Goal: Communication & Community: Answer question/provide support

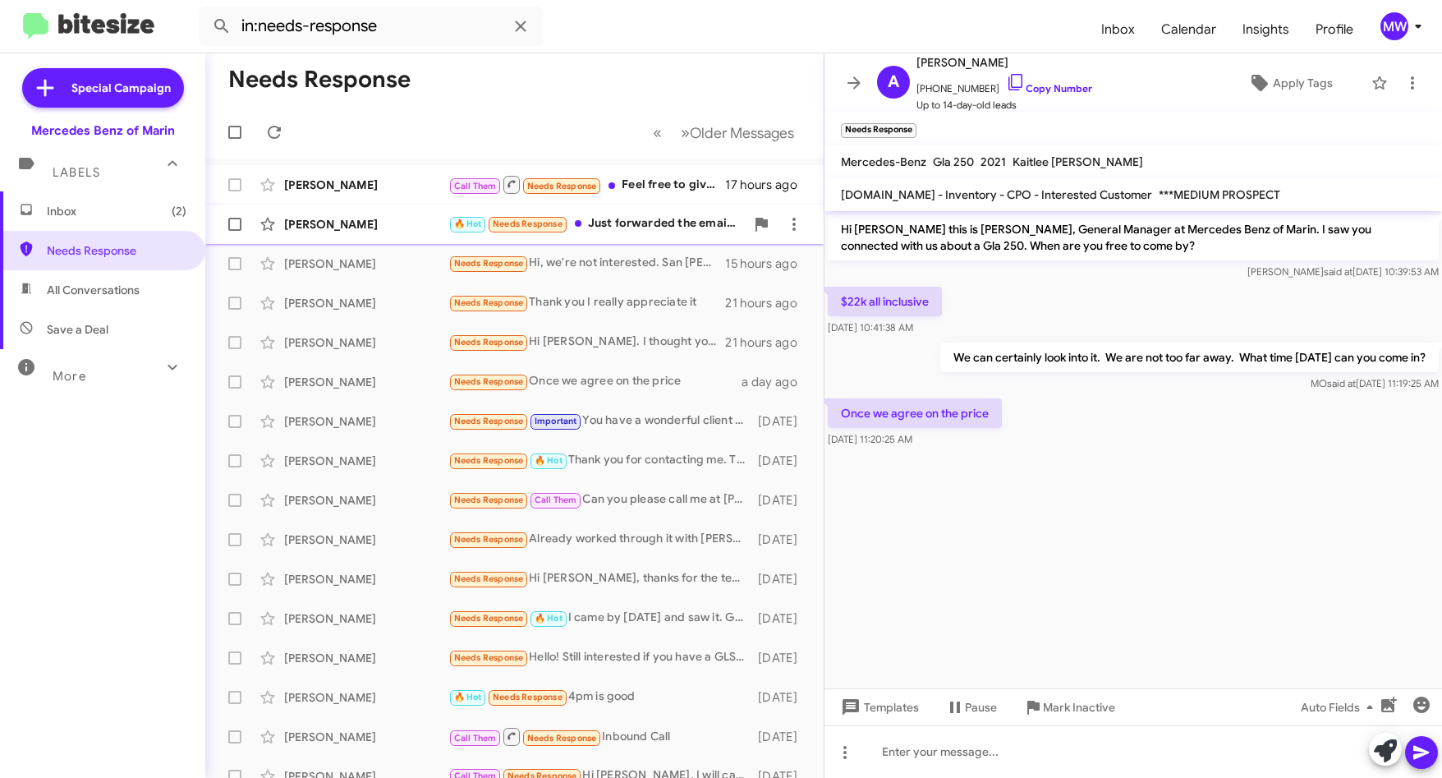
click at [658, 221] on div "🔥 Hot Needs Response Just forwarded the email to you" at bounding box center [596, 223] width 296 height 19
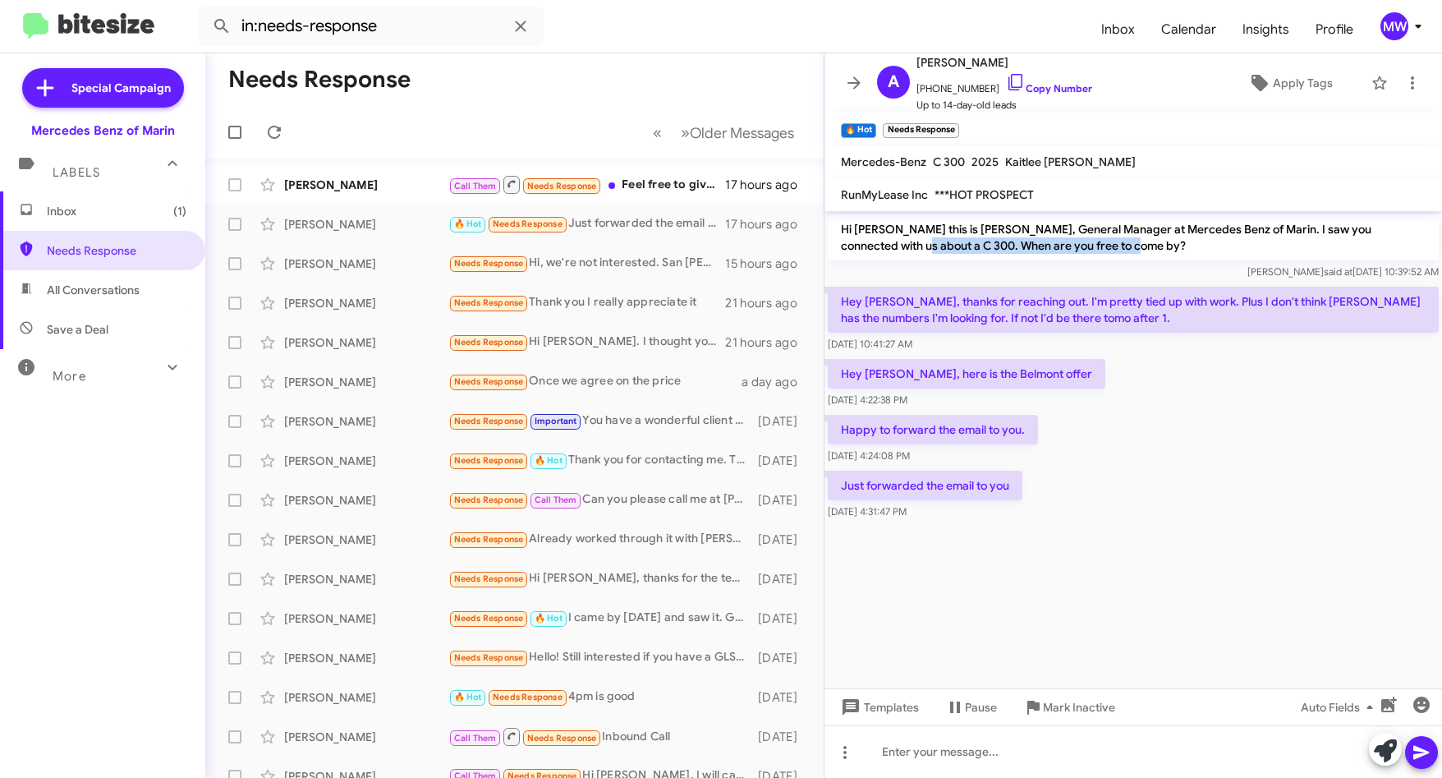
drag, startPoint x: 865, startPoint y: 241, endPoint x: 1085, endPoint y: 244, distance: 220.1
click at [1085, 244] on p "Hi Ashnika this is Omar Ibrahimi, General Manager at Mercedes Benz of Marin. I …" at bounding box center [1133, 237] width 611 height 46
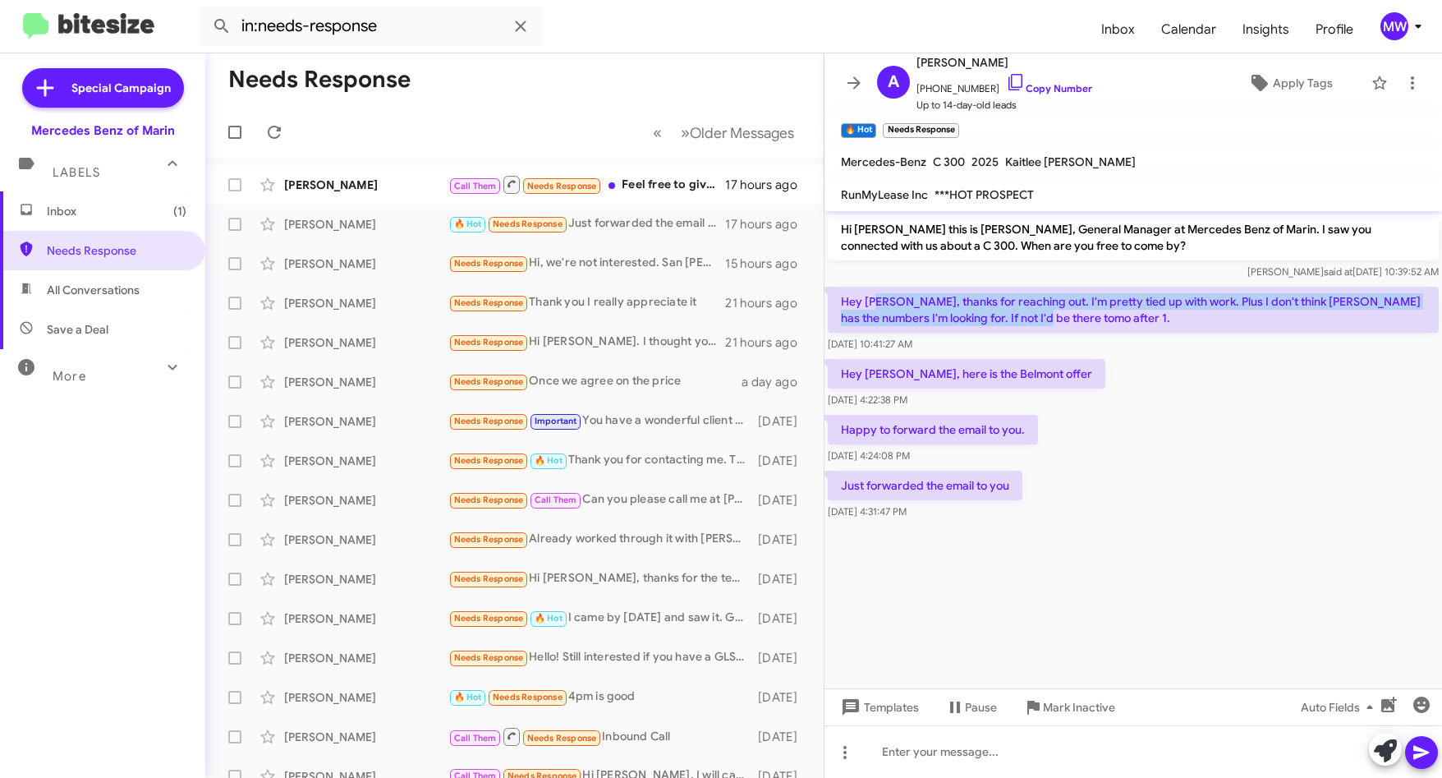
drag, startPoint x: 882, startPoint y: 293, endPoint x: 1035, endPoint y: 325, distance: 156.9
click at [1035, 325] on p "Hey Omar, thanks for reaching out. I'm pretty tied up with work. Plus I don't t…" at bounding box center [1133, 310] width 611 height 46
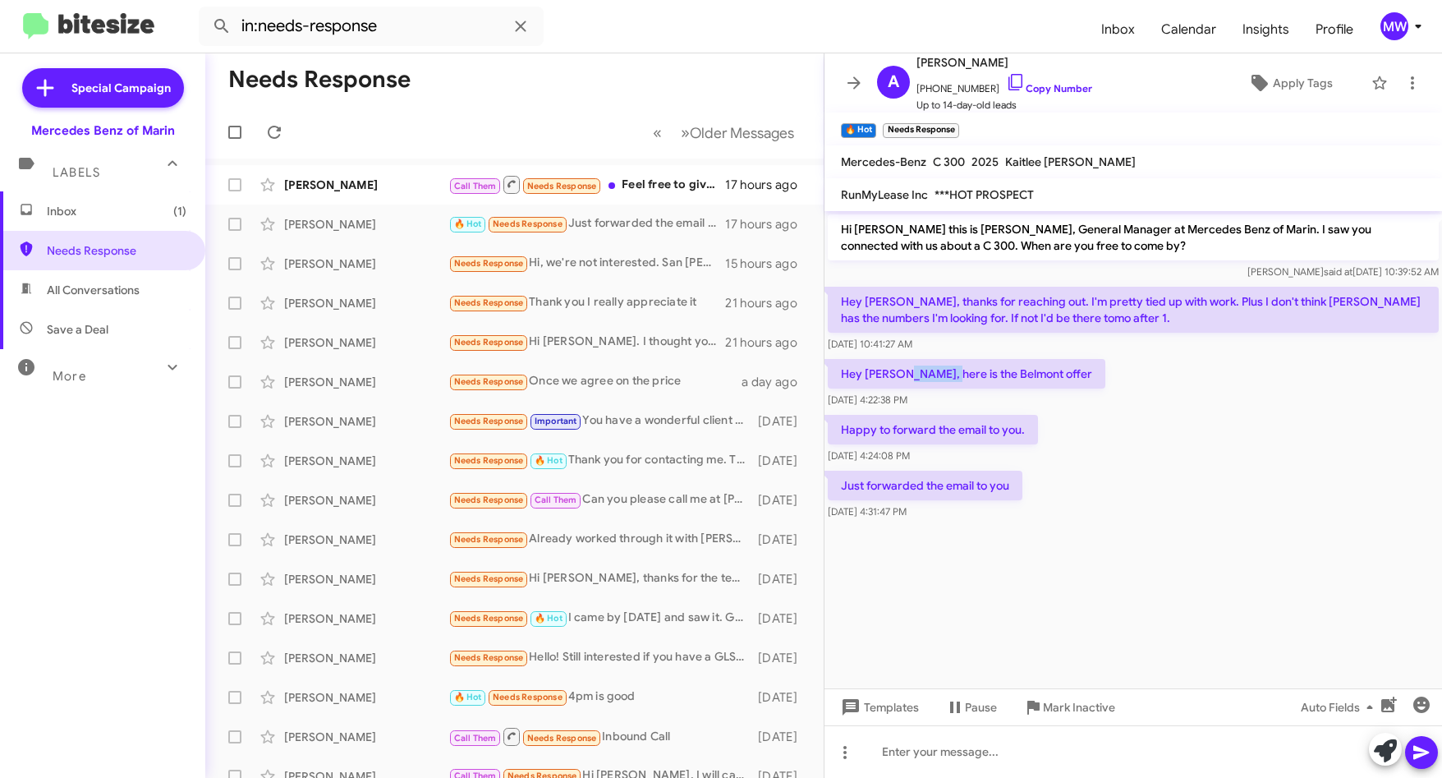
drag, startPoint x: 1035, startPoint y: 325, endPoint x: 942, endPoint y: 373, distance: 105.0
click at [942, 373] on p "Hey Omar, here is the Belmont offer" at bounding box center [967, 374] width 278 height 30
drag, startPoint x: 942, startPoint y: 373, endPoint x: 937, endPoint y: 430, distance: 57.7
click at [937, 430] on p "Happy to forward the email to you." at bounding box center [933, 430] width 210 height 30
drag, startPoint x: 937, startPoint y: 430, endPoint x: 953, endPoint y: 484, distance: 55.6
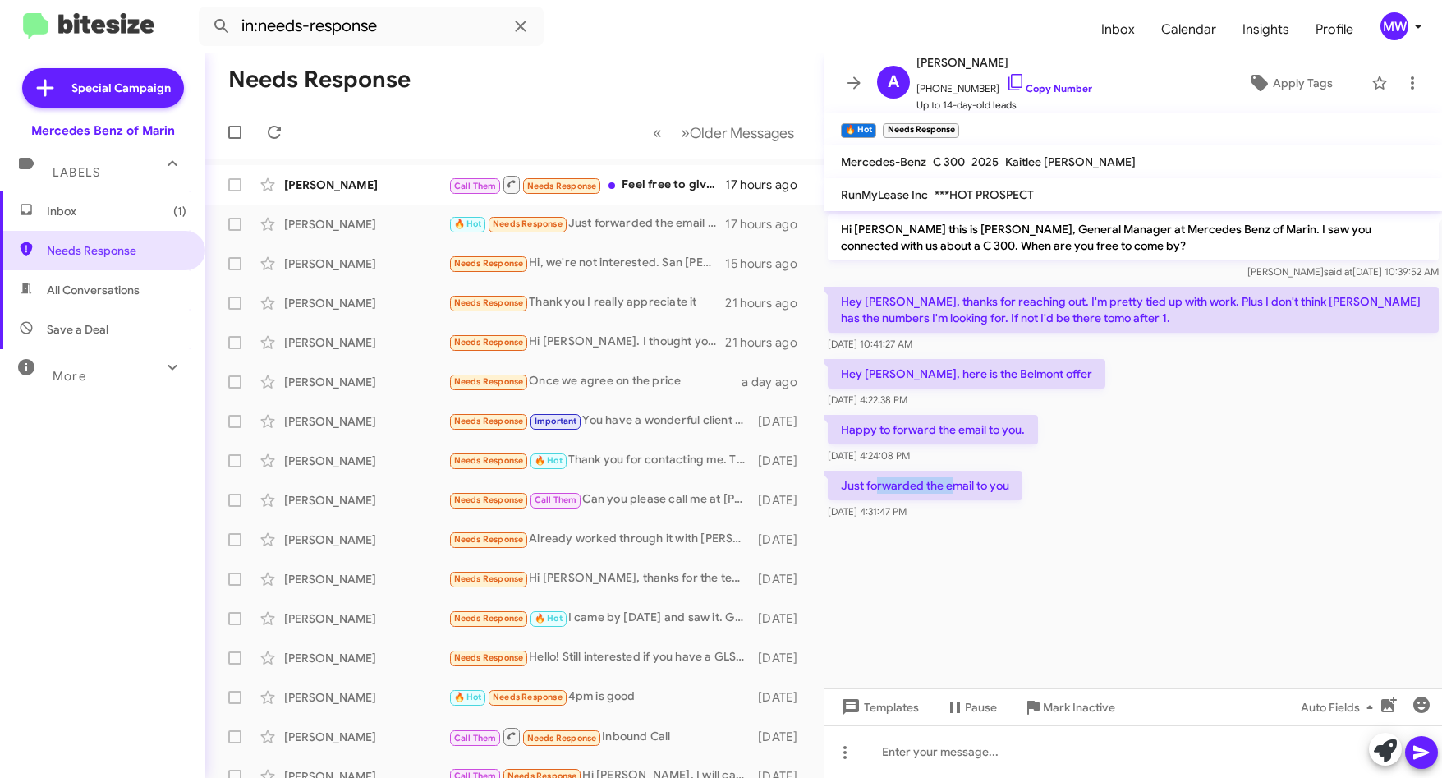
click at [953, 484] on p "Just forwarded the email to you" at bounding box center [925, 486] width 195 height 30
drag, startPoint x: 953, startPoint y: 484, endPoint x: 1060, endPoint y: 492, distance: 107.9
click at [1056, 495] on div "Just forwarded the email to you Aug 21, 2025, 4:31:47 PM" at bounding box center [1132, 495] width 617 height 56
drag, startPoint x: 926, startPoint y: 86, endPoint x: 979, endPoint y: 90, distance: 52.7
click at [979, 90] on span "+15103051662 Copy Number" at bounding box center [1004, 84] width 176 height 25
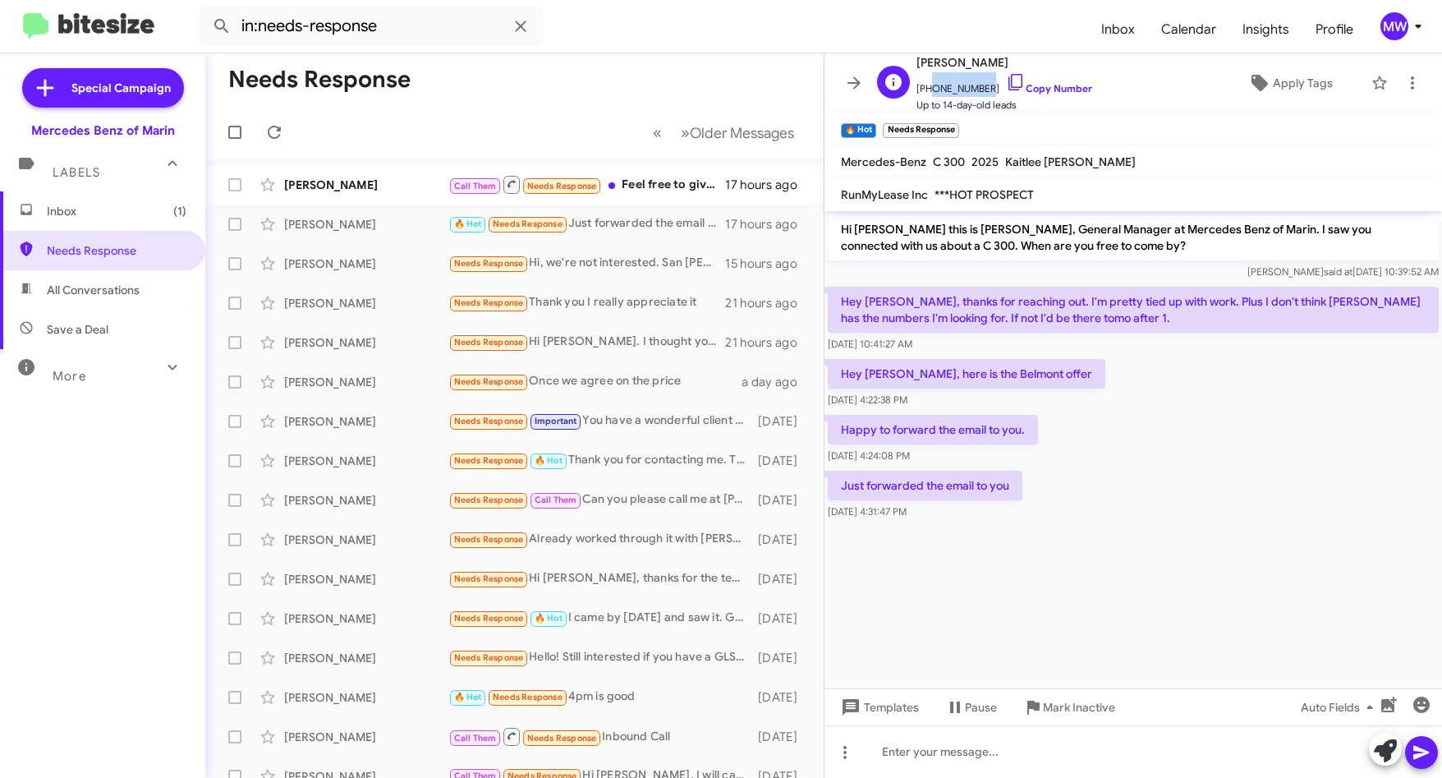
copy span "5103051662"
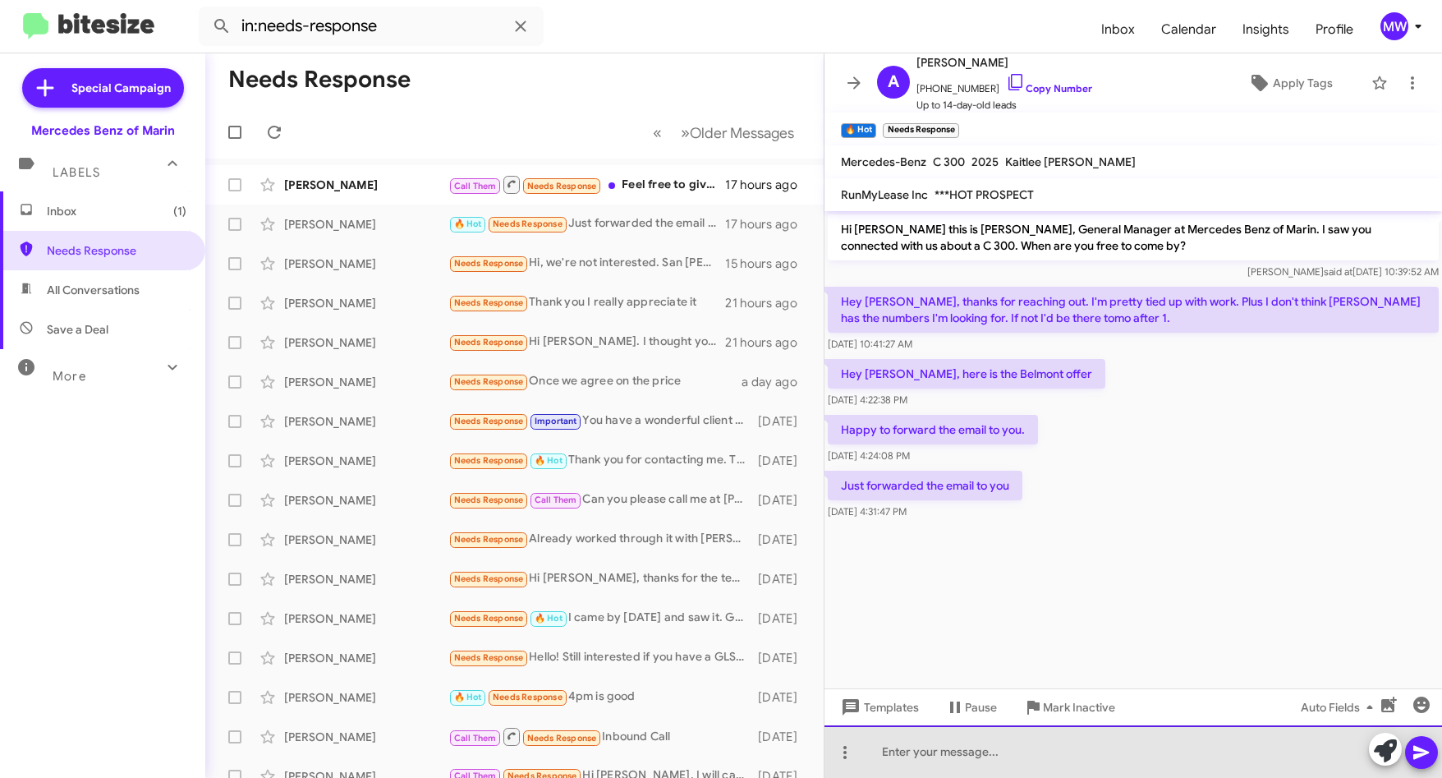
click at [971, 765] on div at bounding box center [1132, 751] width 617 height 53
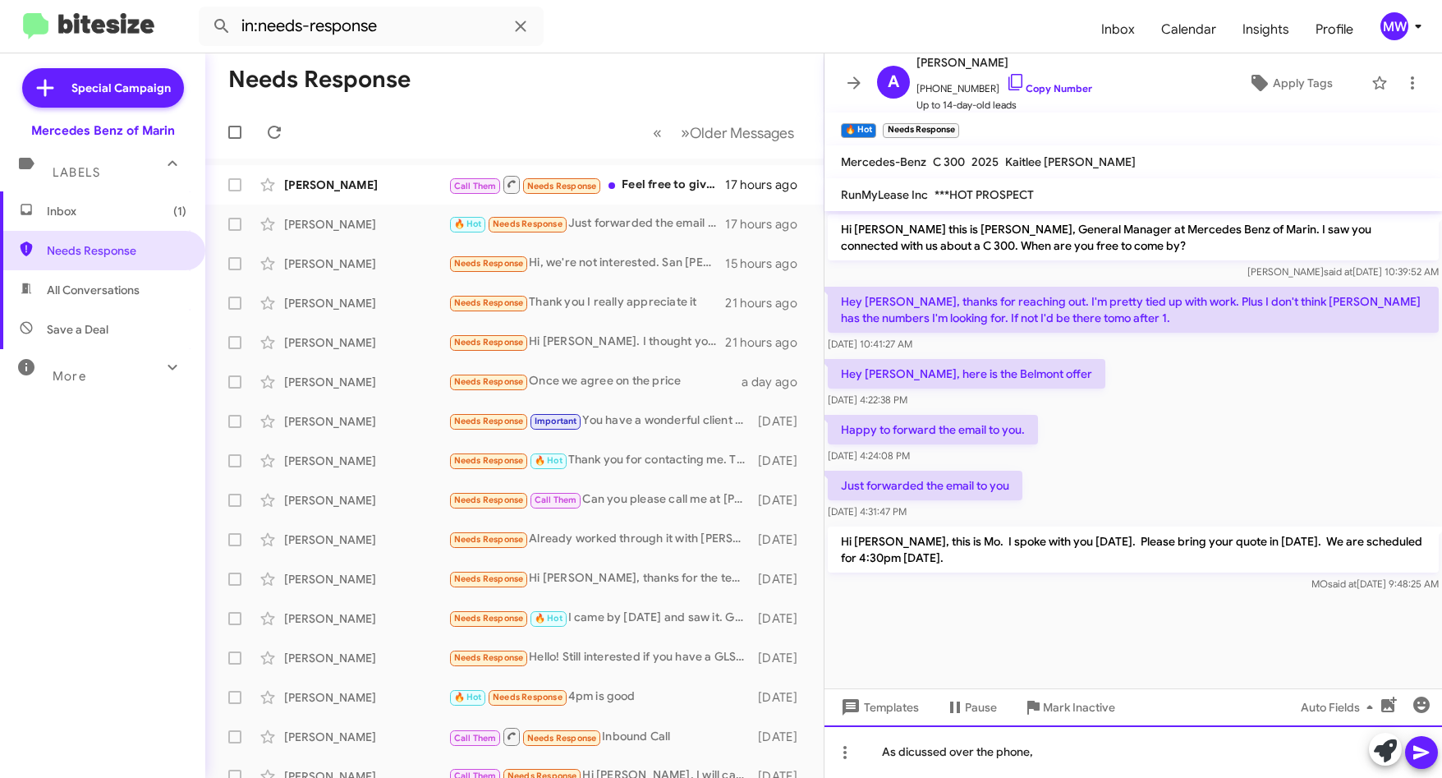
drag, startPoint x: 922, startPoint y: 758, endPoint x: 937, endPoint y: 753, distance: 15.6
click at [1050, 754] on div "As discussed over the phone," at bounding box center [1132, 751] width 617 height 53
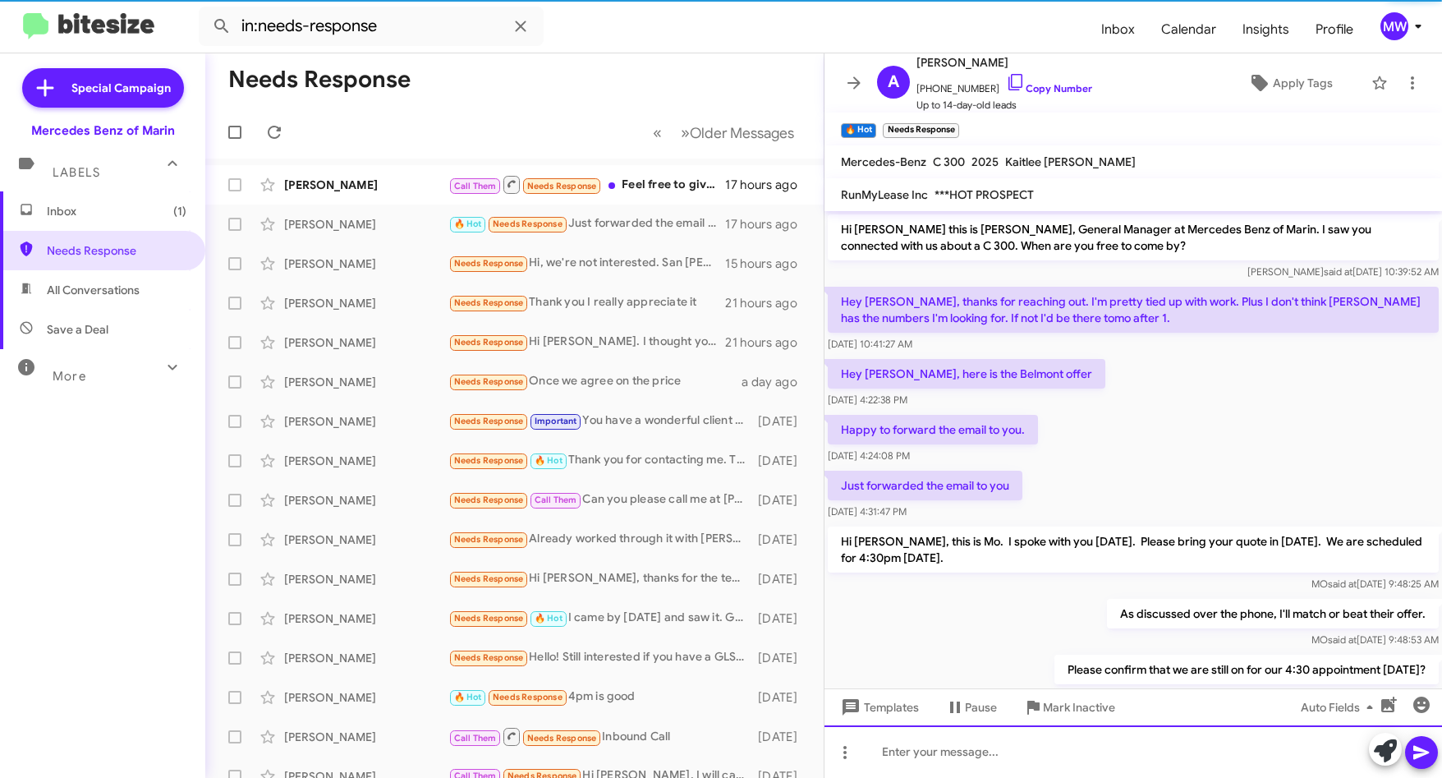
scroll to position [52, 0]
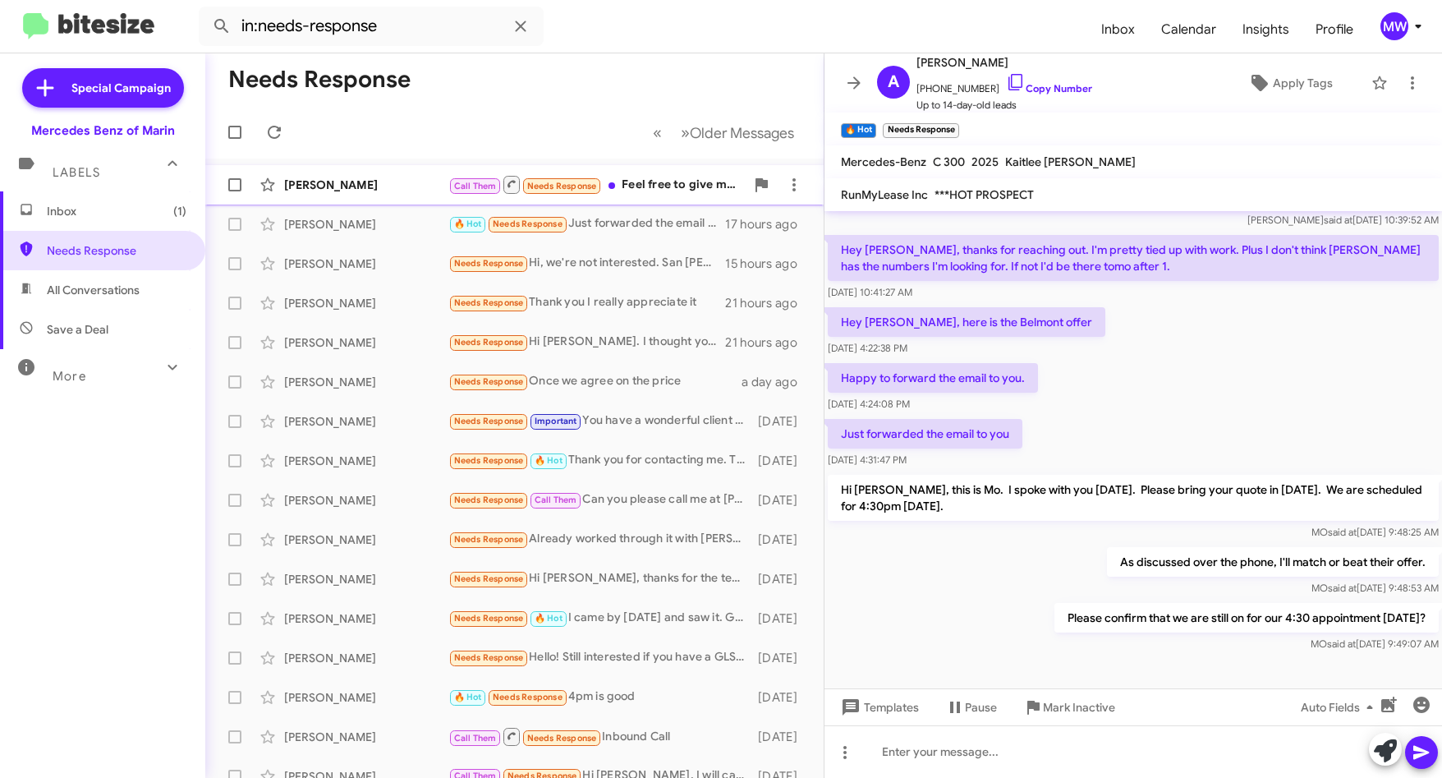
click at [674, 178] on div "Call Them Needs Response Feel free to give me a call." at bounding box center [596, 184] width 296 height 21
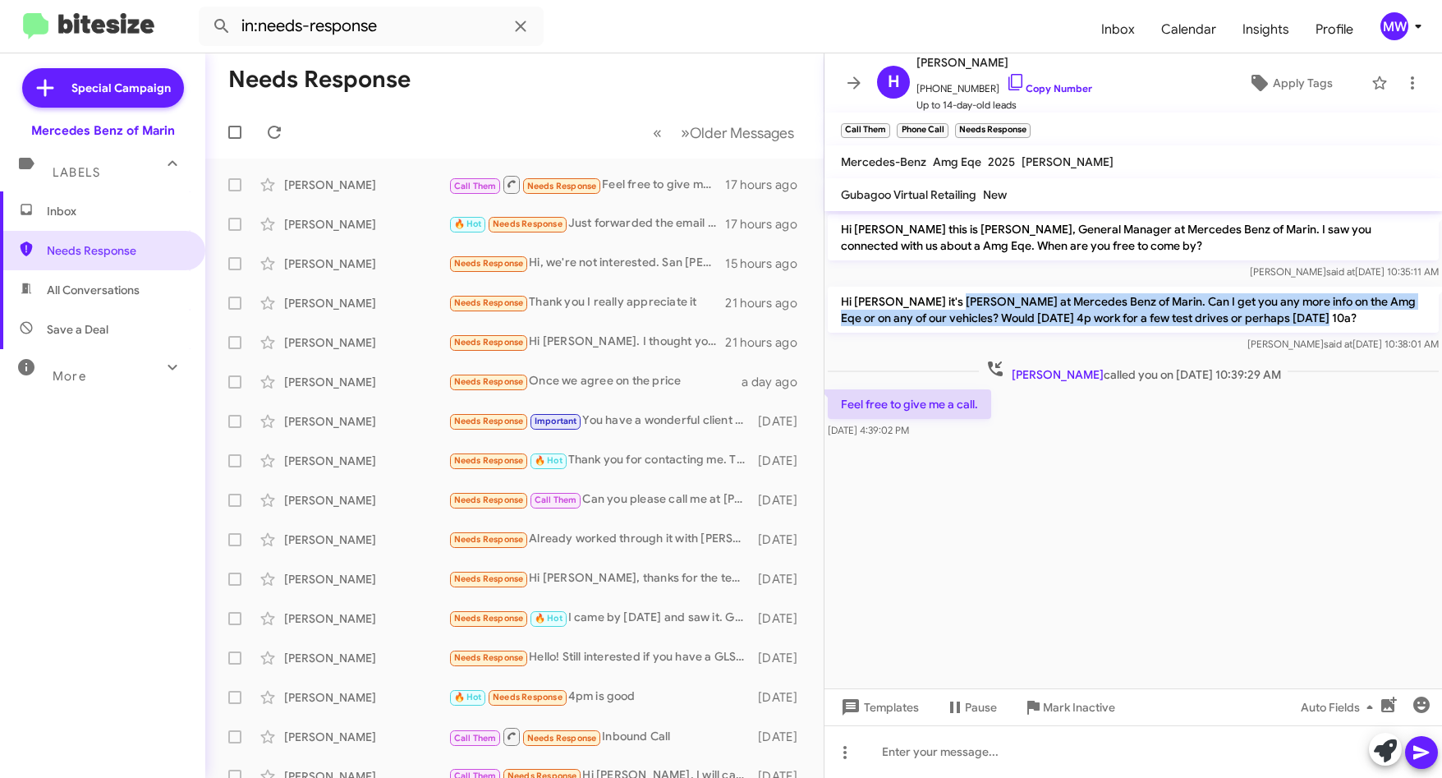
drag, startPoint x: 953, startPoint y: 308, endPoint x: 1327, endPoint y: 314, distance: 373.7
click at [1327, 314] on p "Hi Hendrik it's Omar Ibrahimi at Mercedes Benz of Marin. Can I get you any more…" at bounding box center [1133, 310] width 611 height 46
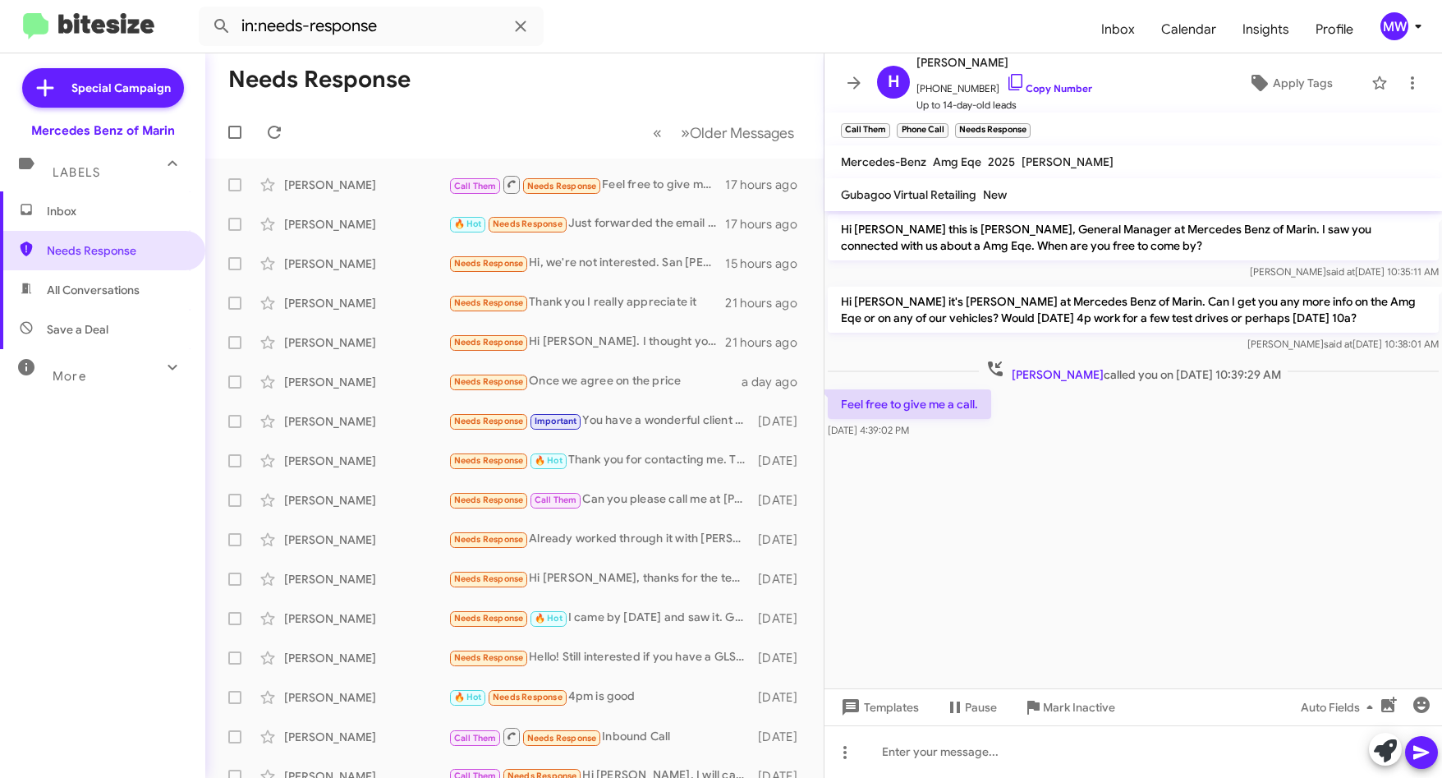
click at [1206, 573] on cdk-virtual-scroll-viewport "Hi Hendrik this is Omar Ibrahimi, General Manager at Mercedes Benz of Marin. I …" at bounding box center [1132, 449] width 617 height 477
drag, startPoint x: 928, startPoint y: 90, endPoint x: 979, endPoint y: 90, distance: 50.9
click at [979, 90] on span "+19257854475 Copy Number" at bounding box center [1004, 84] width 176 height 25
copy span "9257854475"
click at [677, 194] on div "Call Them Needs Response Feel free to give me a call." at bounding box center [596, 184] width 296 height 21
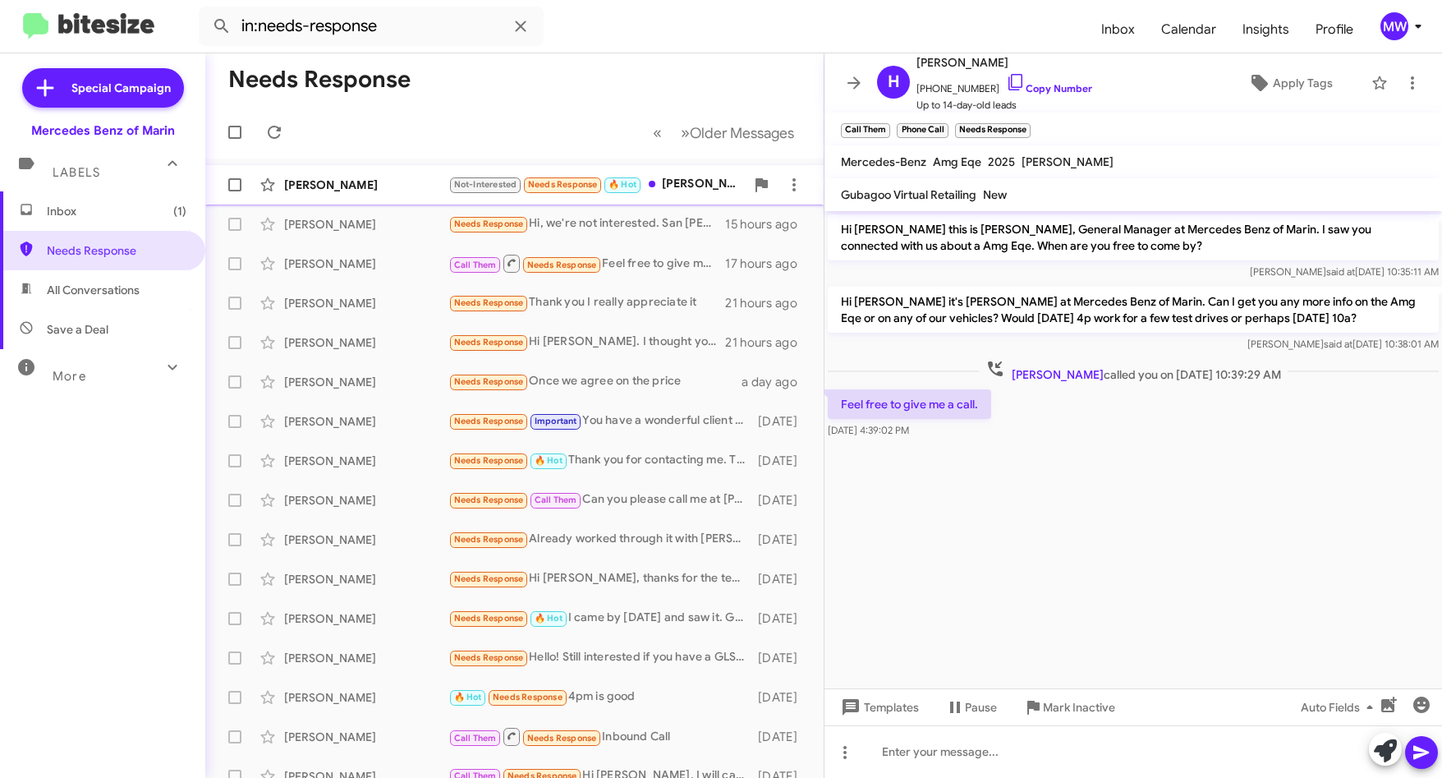
click at [682, 180] on div "Not-Interested Needs Response 🔥 Hot Omar*" at bounding box center [596, 184] width 296 height 19
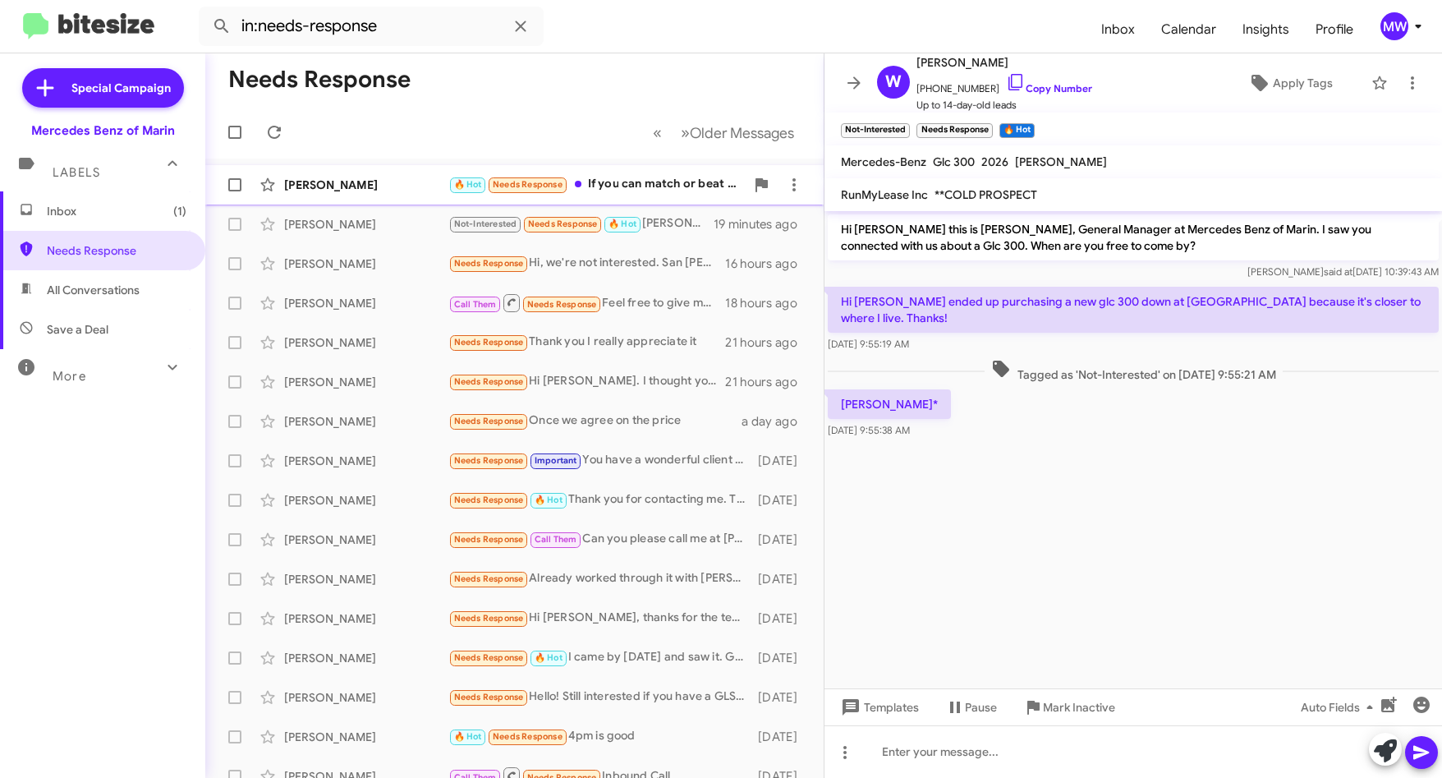
click at [668, 183] on div "🔥 Hot Needs Response If you can match or beat the deal, I'll come but I need so…" at bounding box center [596, 184] width 296 height 19
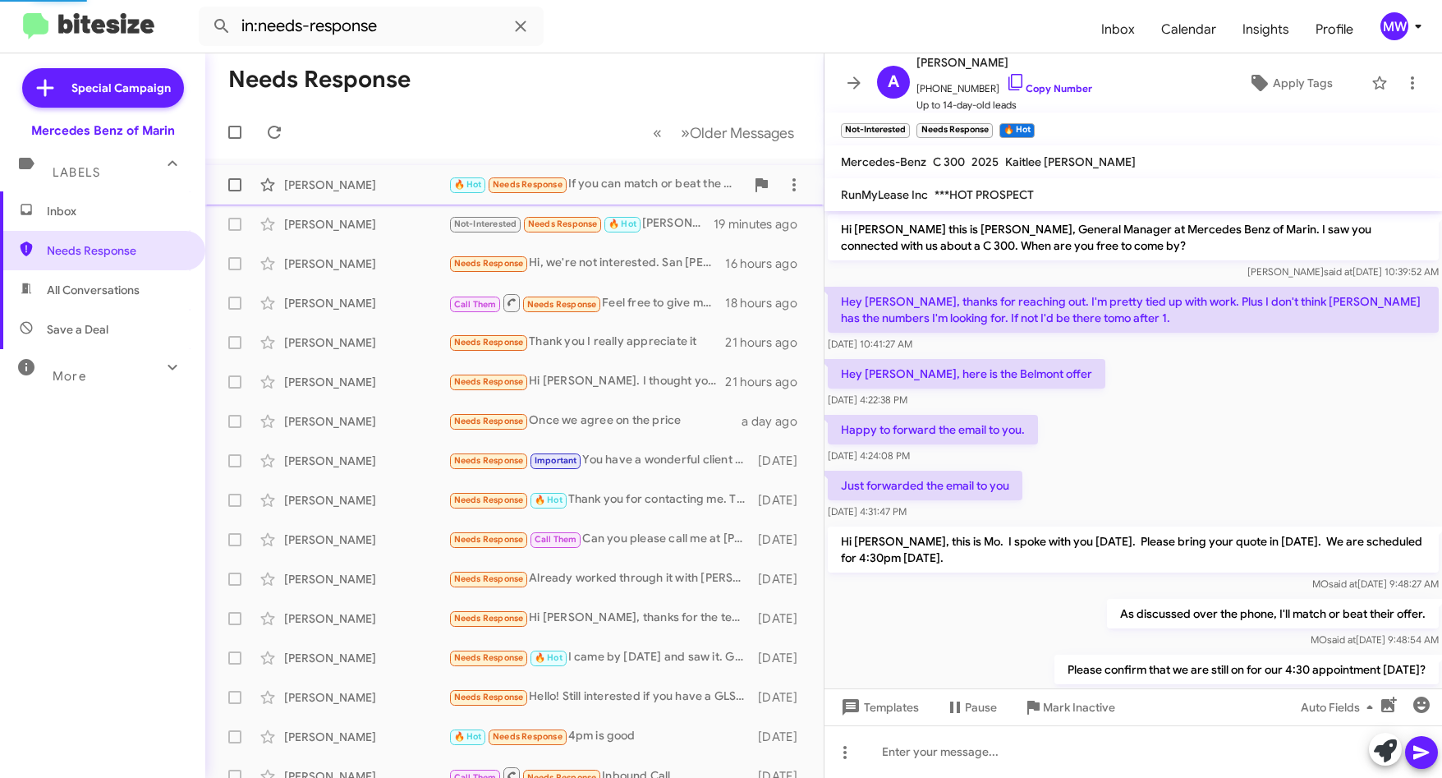
scroll to position [254, 0]
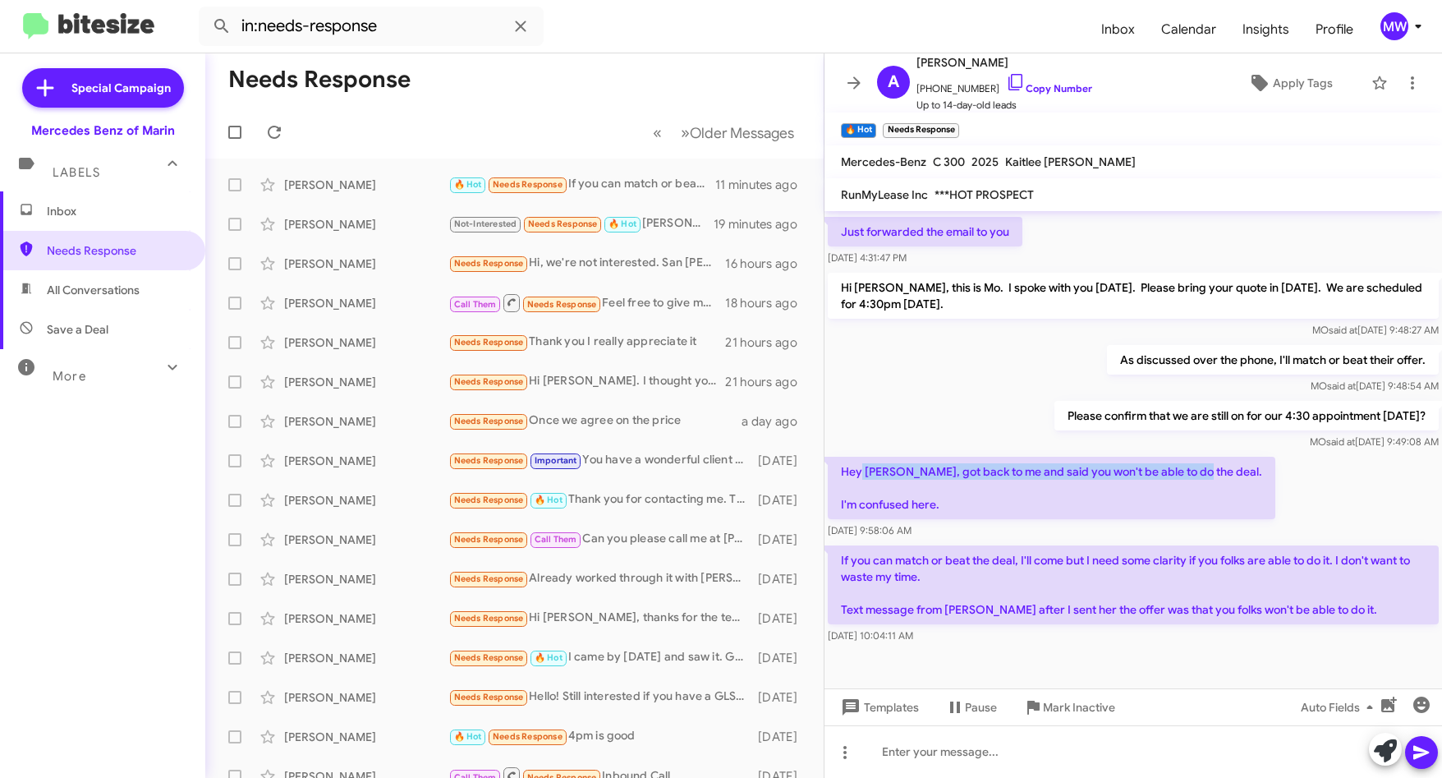
drag, startPoint x: 863, startPoint y: 469, endPoint x: 1187, endPoint y: 470, distance: 323.5
click at [1187, 470] on p "Hey Kaitlee, got back to me and said you won't be able to do the deal. I'm conf…" at bounding box center [1052, 488] width 448 height 62
drag, startPoint x: 917, startPoint y: 509, endPoint x: 936, endPoint y: 509, distance: 18.9
click at [936, 509] on p "Hey Kaitlee, got back to me and said you won't be able to do the deal. I'm conf…" at bounding box center [1052, 488] width 448 height 62
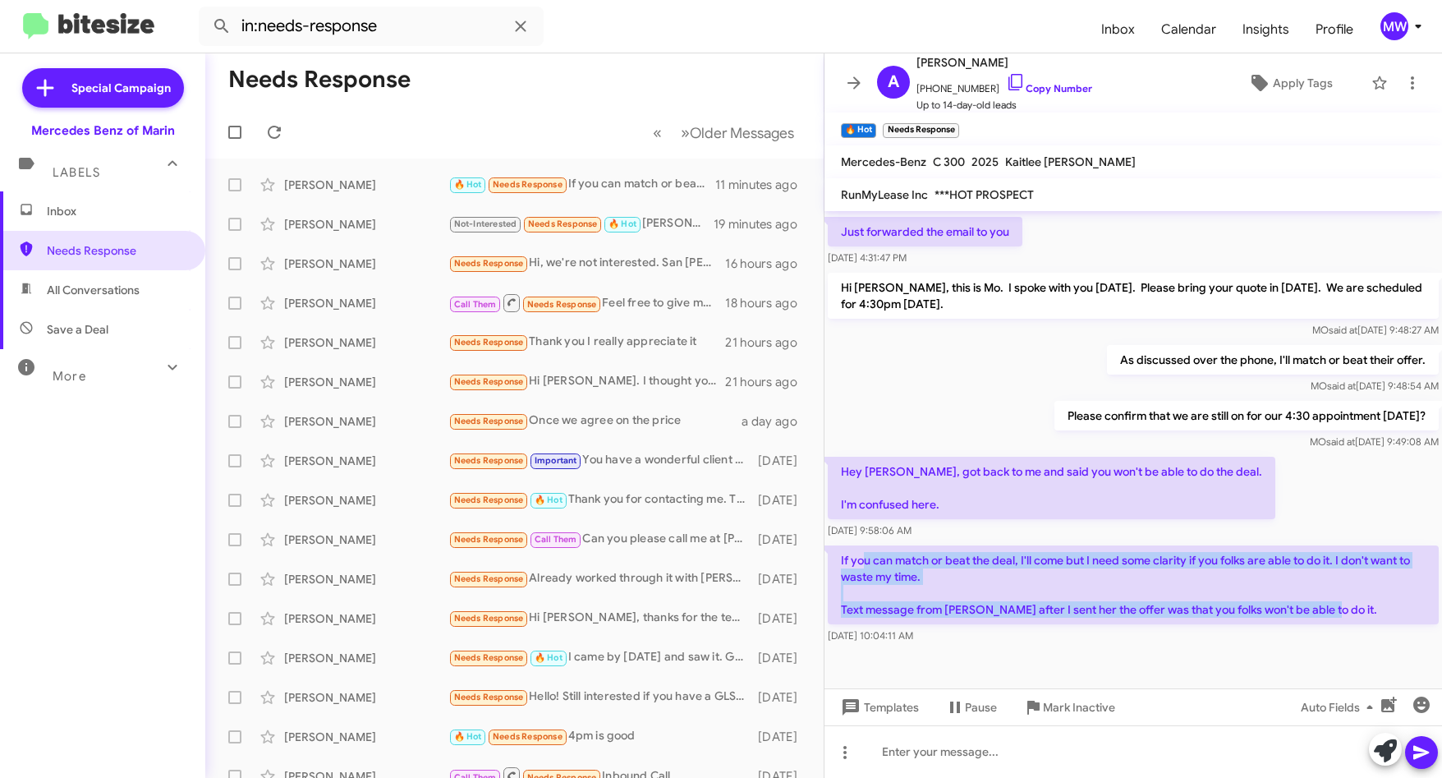
drag, startPoint x: 936, startPoint y: 509, endPoint x: 1318, endPoint y: 608, distance: 394.5
click at [1318, 608] on p "If you can match or beat the deal, I'll come but I need some clarity if you fol…" at bounding box center [1133, 584] width 611 height 79
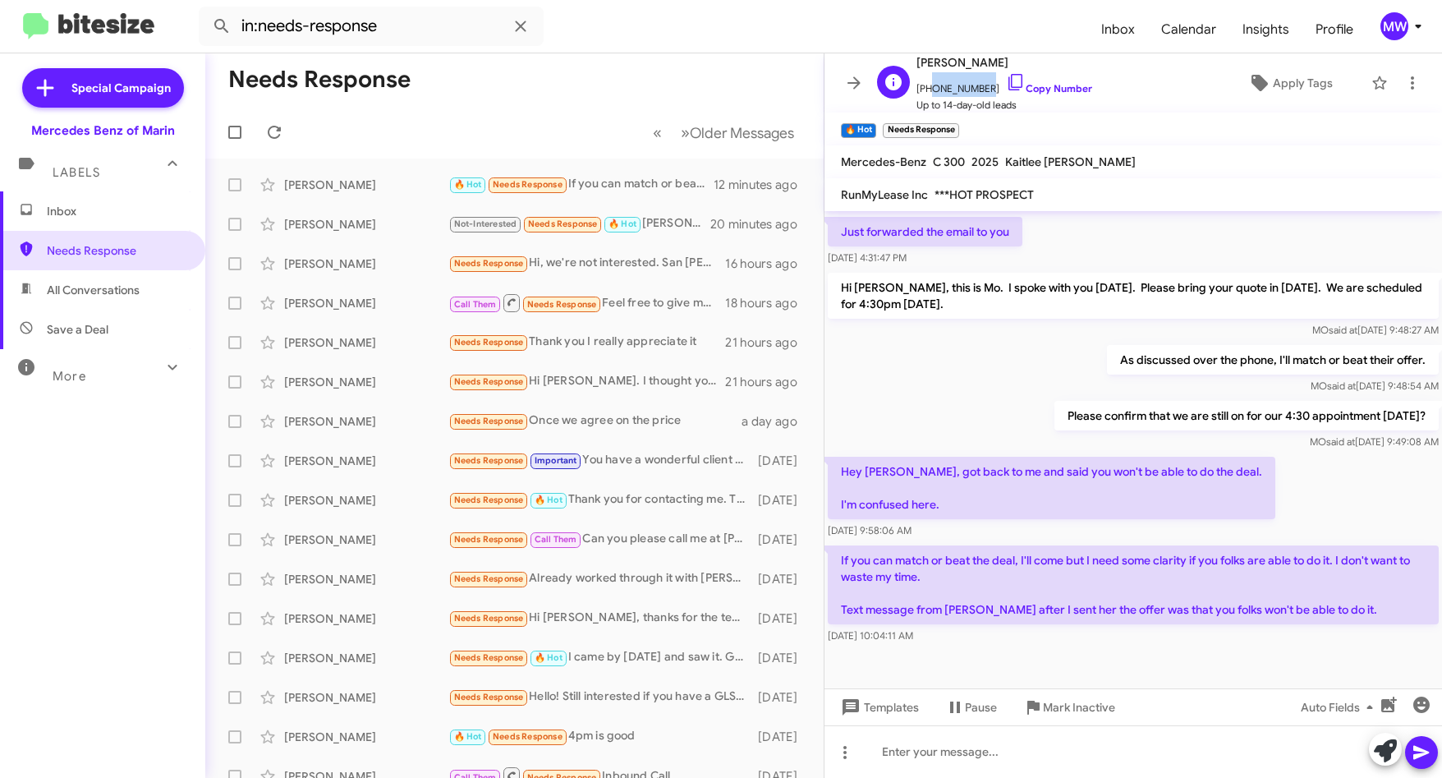
drag, startPoint x: 927, startPoint y: 90, endPoint x: 977, endPoint y: 88, distance: 50.1
click at [977, 88] on span "+15103051662 Copy Number" at bounding box center [1004, 84] width 176 height 25
copy span "5103051662"
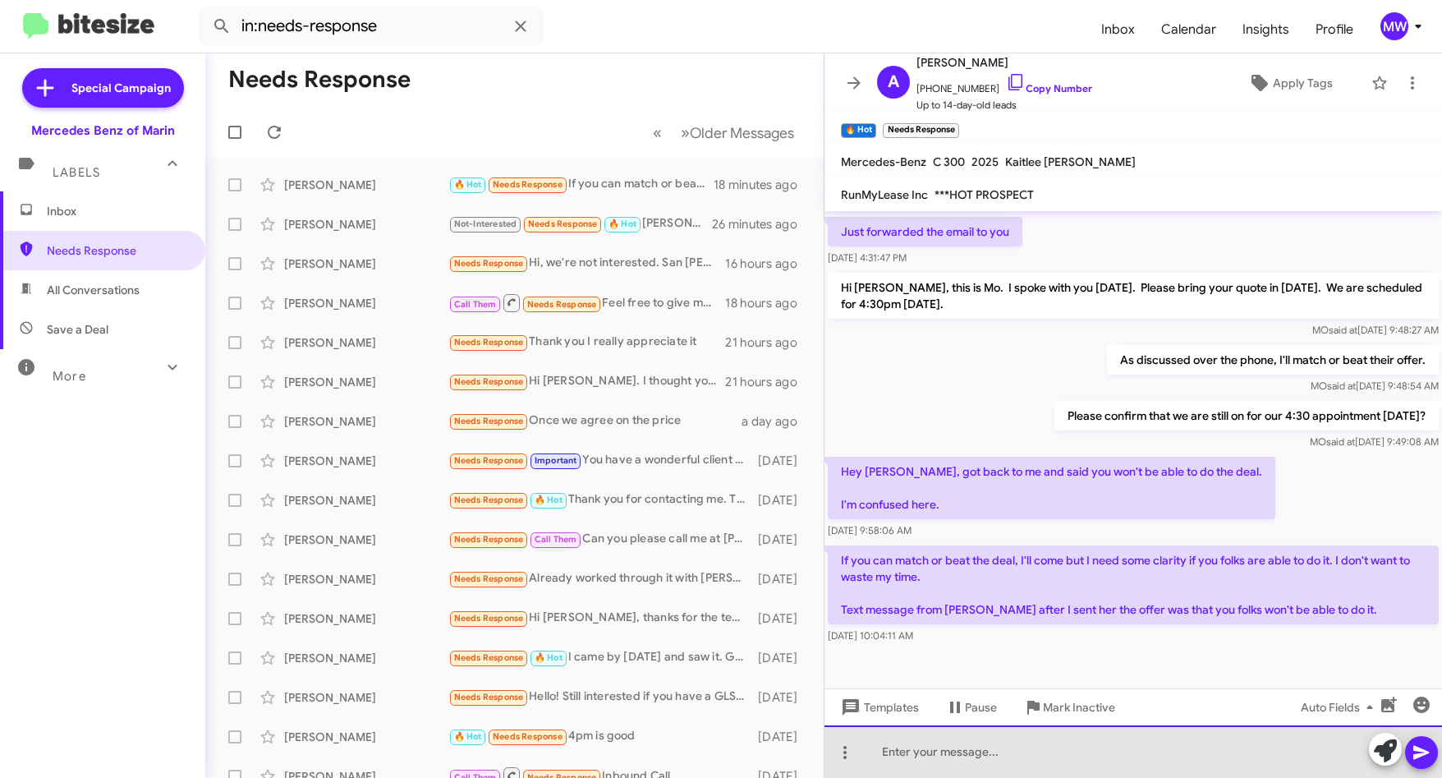
click at [1029, 737] on div at bounding box center [1132, 751] width 617 height 53
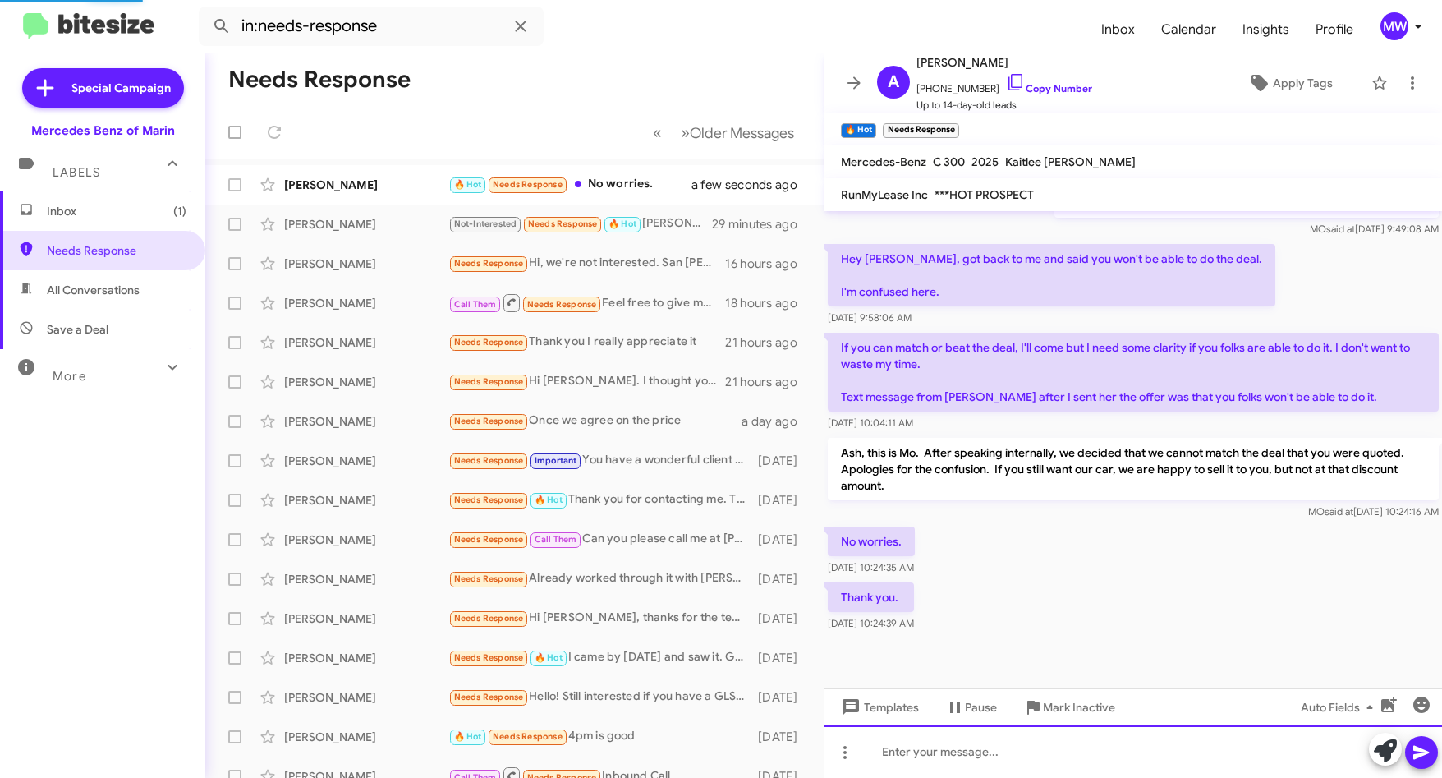
scroll to position [466, 0]
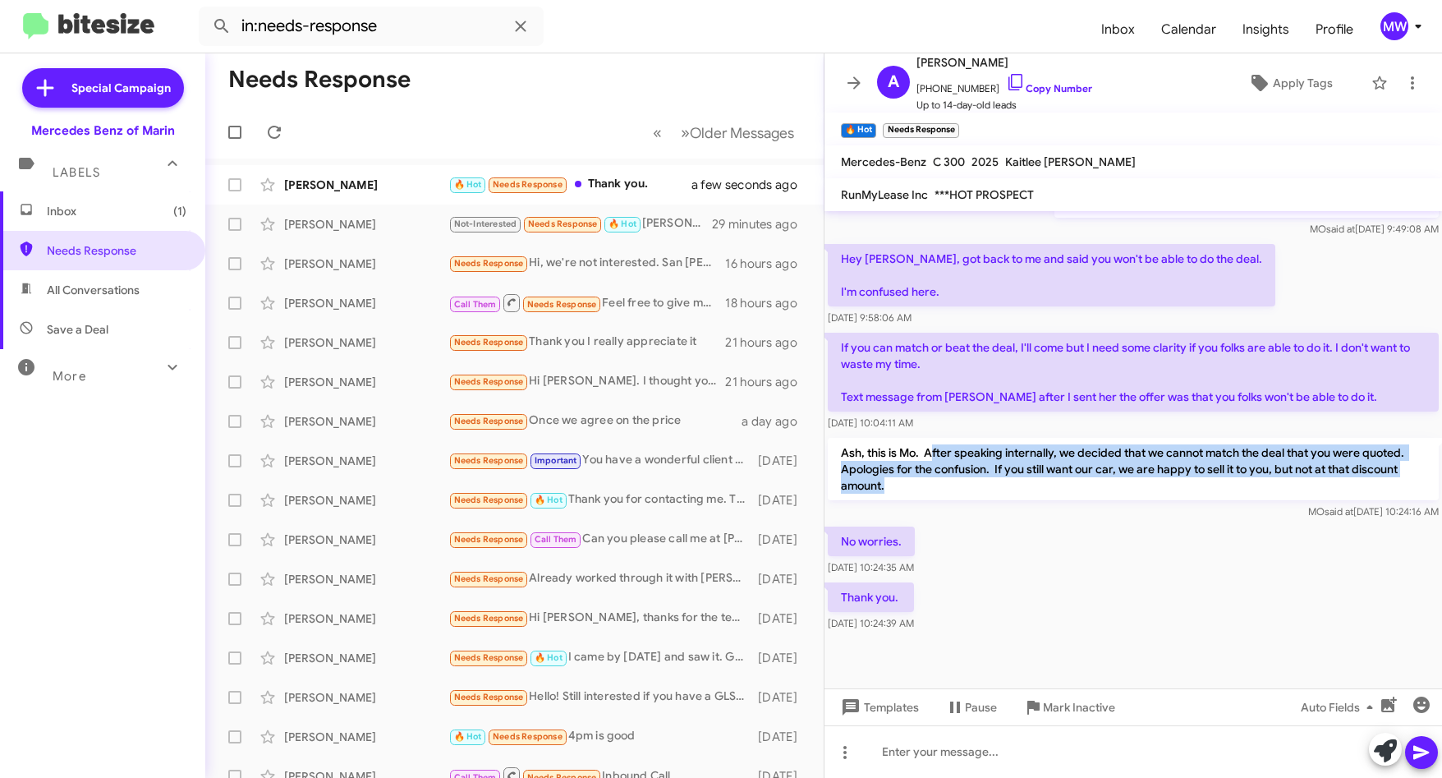
drag, startPoint x: 930, startPoint y: 451, endPoint x: 904, endPoint y: 489, distance: 46.0
click at [904, 489] on p "Ash, this is Mo. After speaking internally, we decided that we cannot match the…" at bounding box center [1133, 469] width 611 height 62
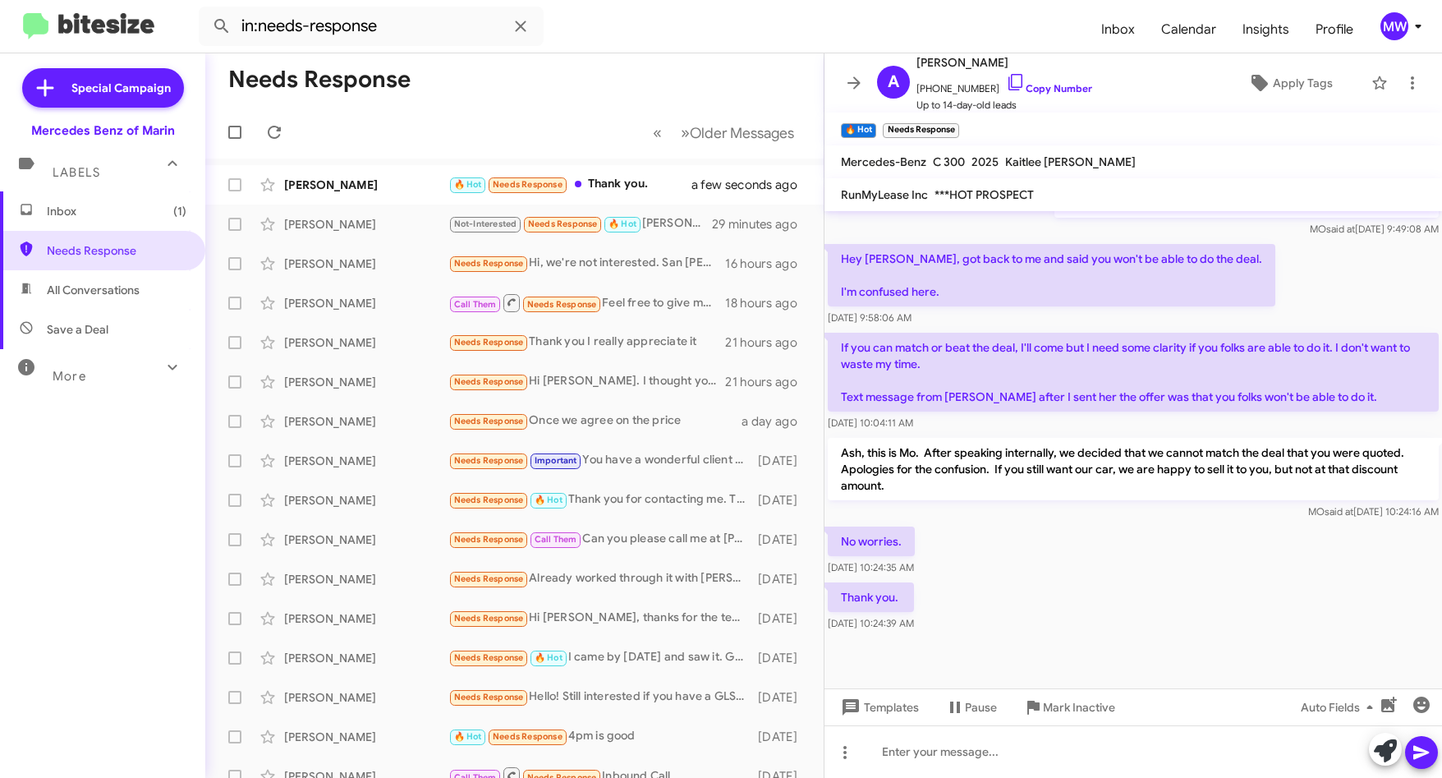
drag, startPoint x: 904, startPoint y: 489, endPoint x: 983, endPoint y: 526, distance: 87.4
click at [983, 526] on div "No worries. Aug 22, 2025, 10:24:35 AM" at bounding box center [1132, 551] width 617 height 56
drag, startPoint x: 1083, startPoint y: 451, endPoint x: 1281, endPoint y: 453, distance: 197.9
click at [1281, 453] on p "Ash, this is Mo. After speaking internally, we decided that we cannot match the…" at bounding box center [1133, 469] width 611 height 62
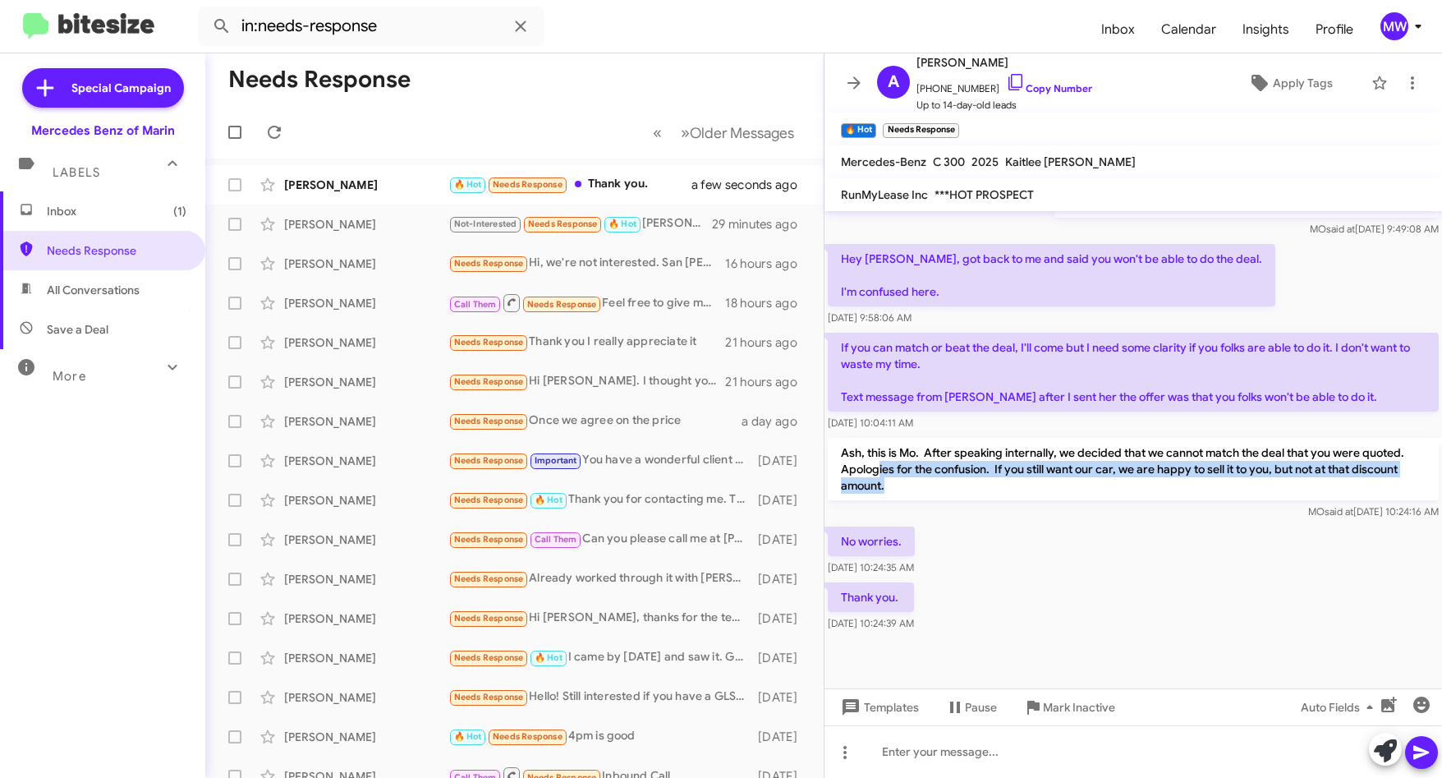
drag, startPoint x: 878, startPoint y: 469, endPoint x: 913, endPoint y: 493, distance: 42.6
click at [913, 493] on p "Ash, this is Mo. After speaking internally, we decided that we cannot match the…" at bounding box center [1133, 469] width 611 height 62
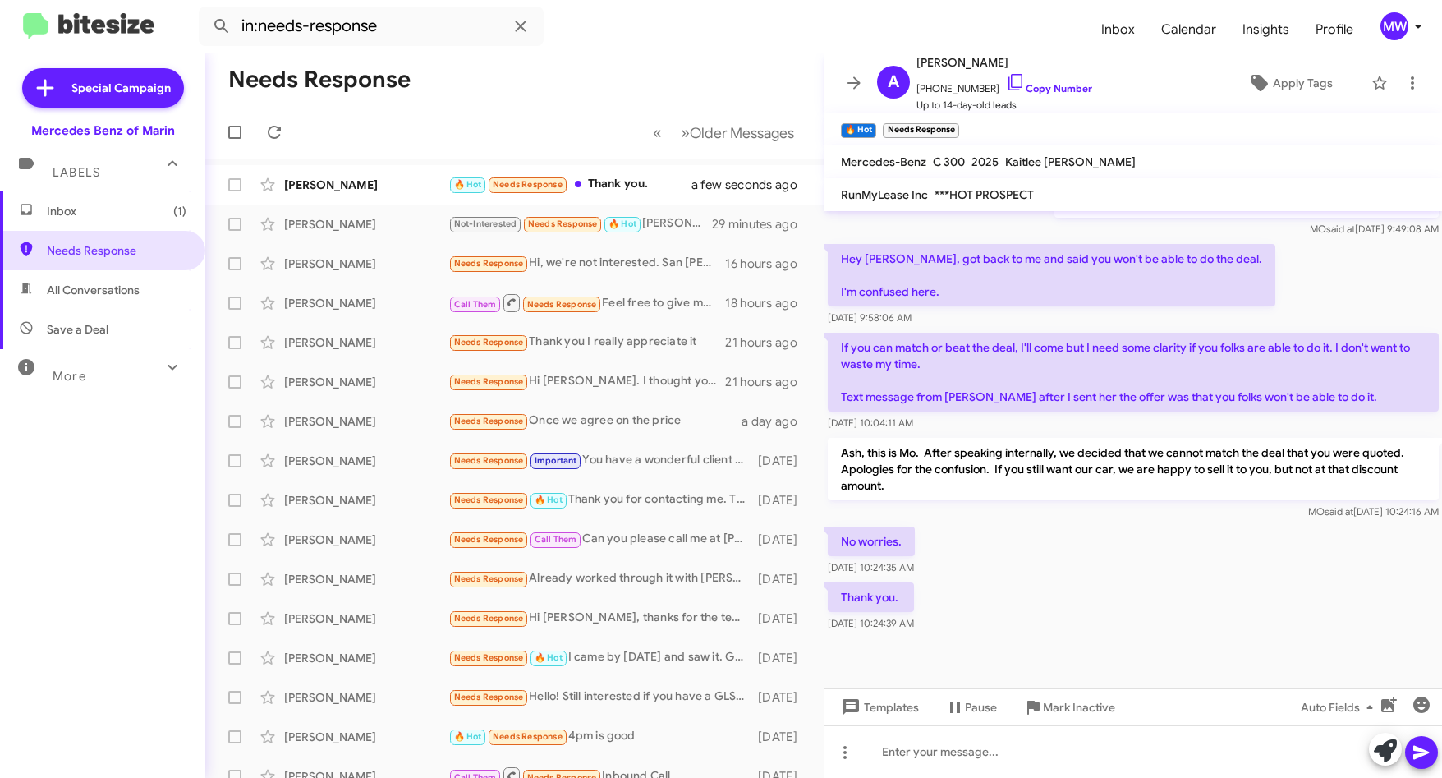
drag, startPoint x: 913, startPoint y: 493, endPoint x: 892, endPoint y: 530, distance: 43.4
click at [1031, 576] on div "No worries. Aug 22, 2025, 10:24:35 AM" at bounding box center [1132, 551] width 617 height 56
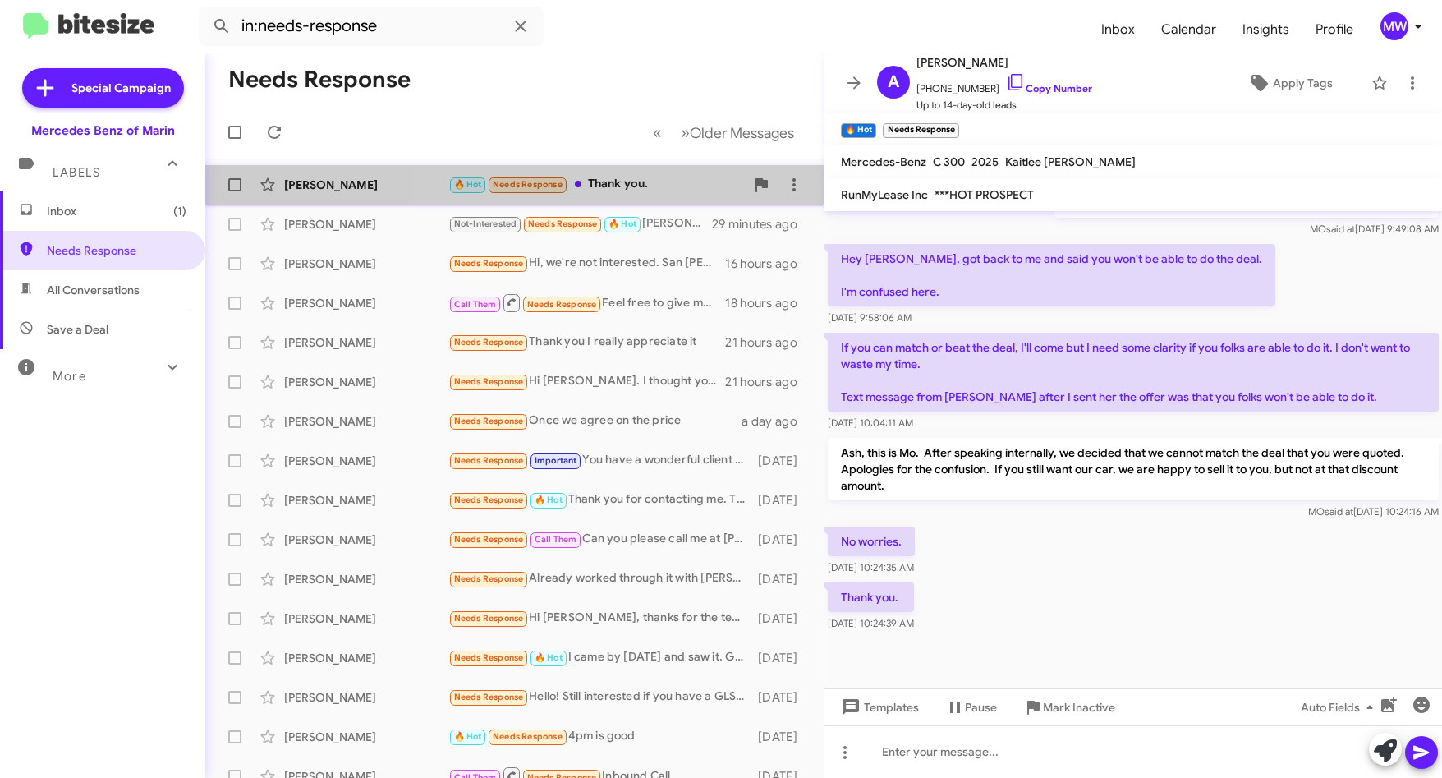
click at [671, 186] on div "🔥 Hot Needs Response Thank you." at bounding box center [596, 184] width 296 height 19
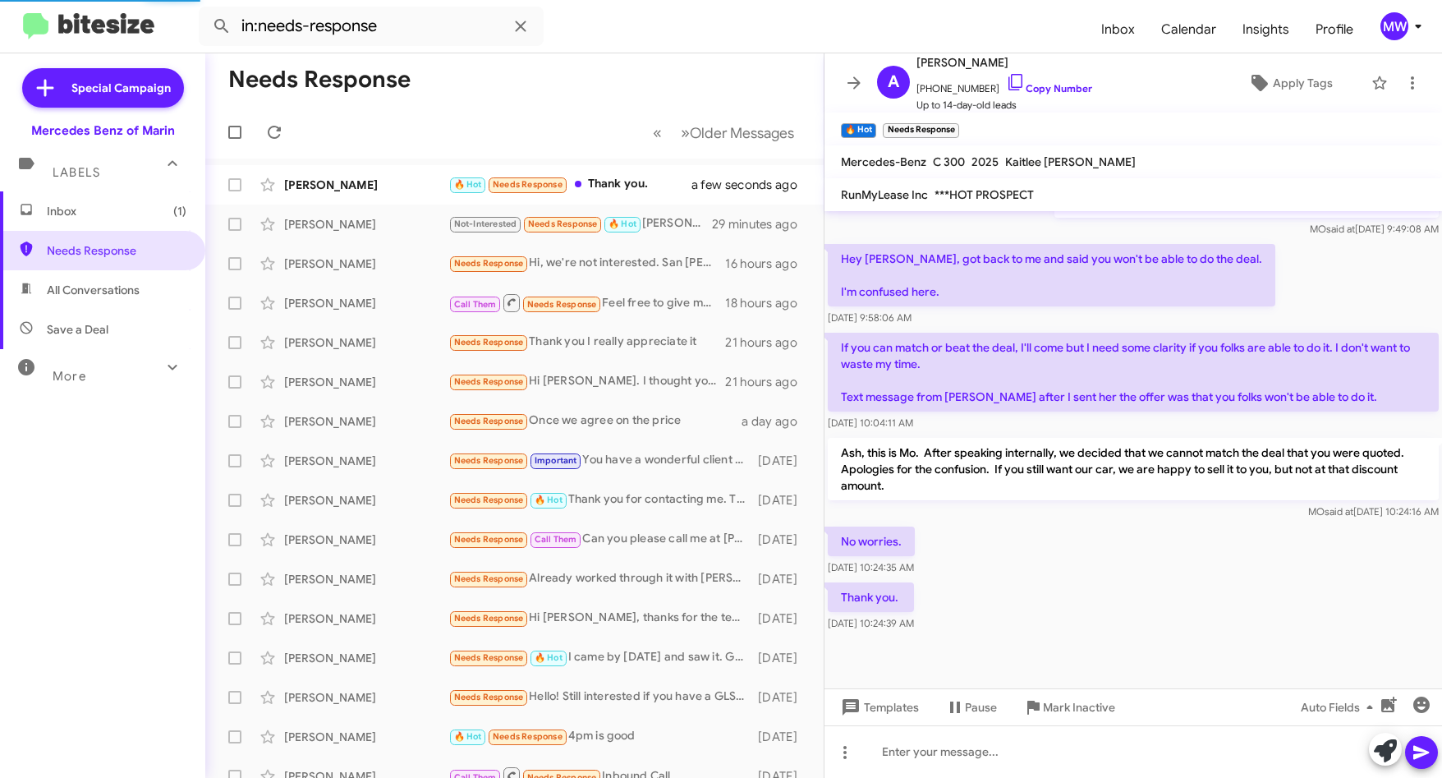
click at [1035, 553] on div "No worries. Aug 22, 2025, 10:24:35 AM" at bounding box center [1132, 551] width 617 height 56
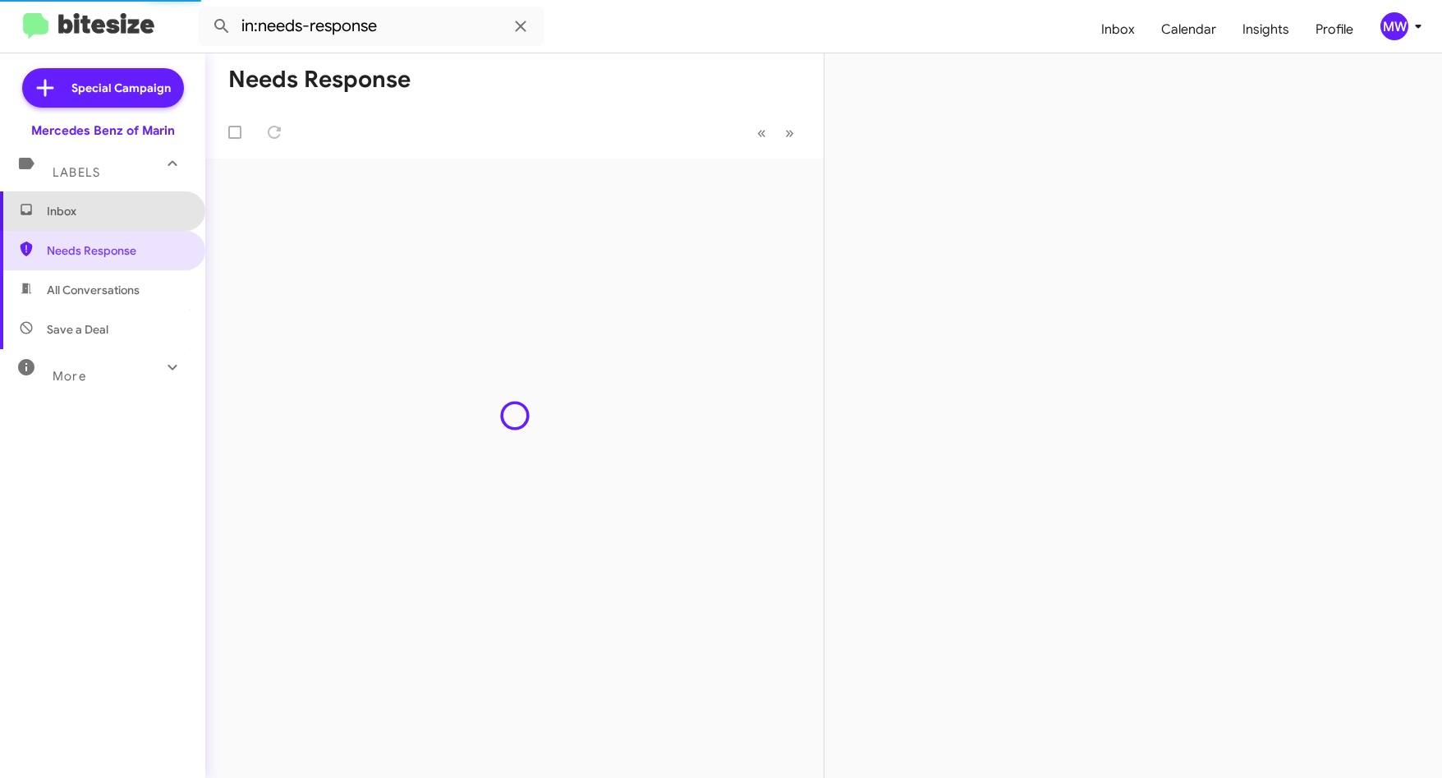
click at [117, 221] on span "Inbox" at bounding box center [102, 210] width 205 height 39
